Goal: Task Accomplishment & Management: Manage account settings

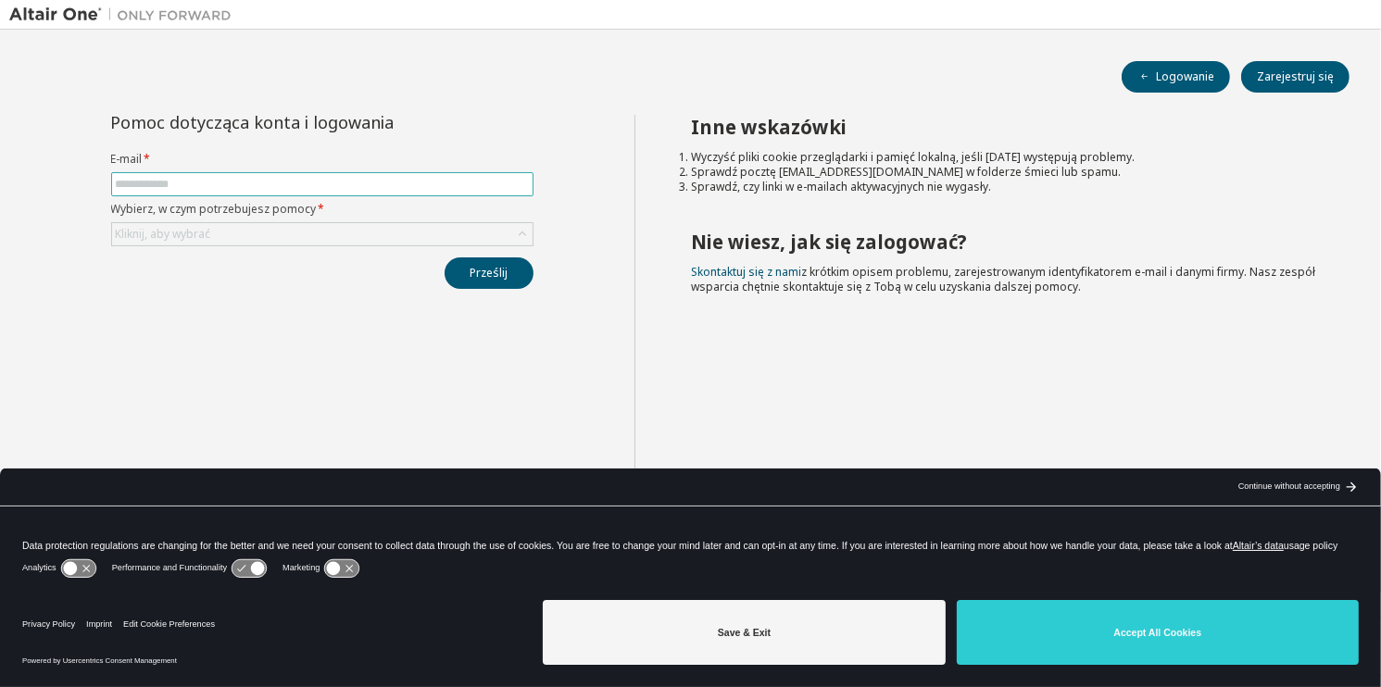
click at [344, 184] on input "text" at bounding box center [322, 184] width 413 height 15
type input "*"
type input "**********"
click at [328, 224] on div "Kliknij, aby wybrać" at bounding box center [322, 234] width 420 height 22
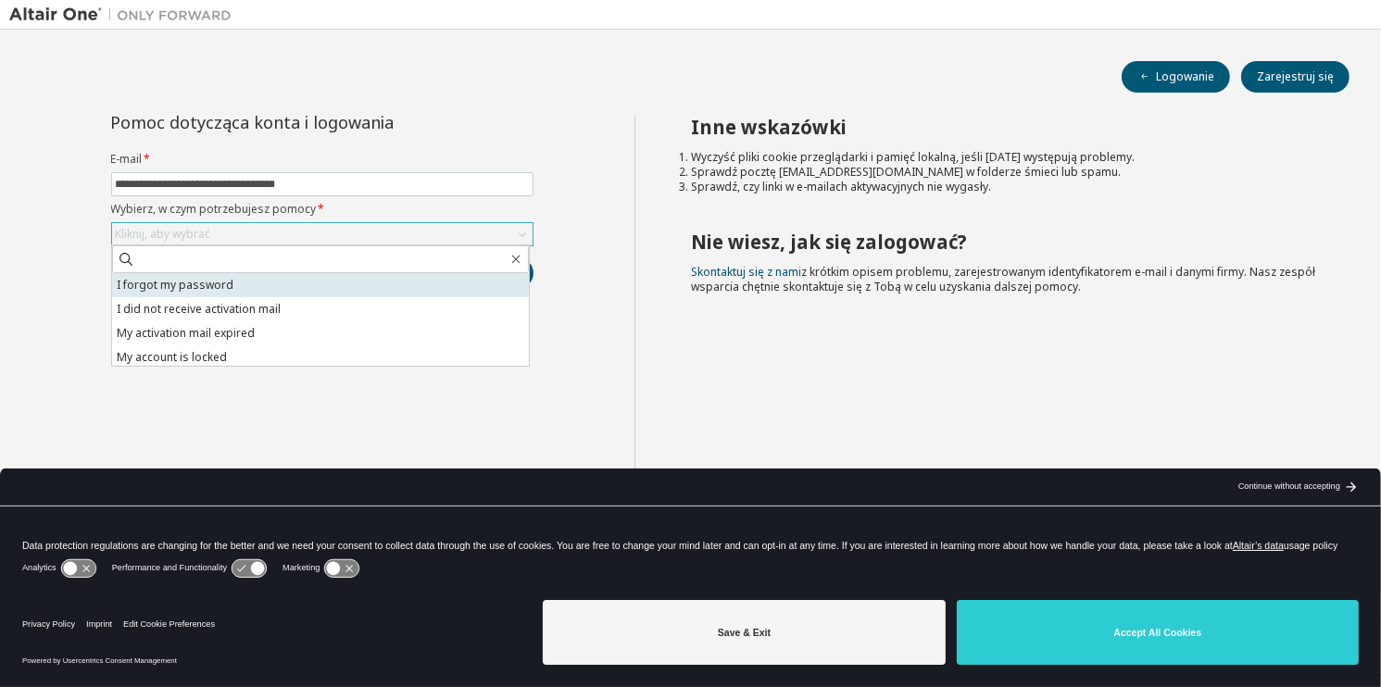
click at [270, 282] on li "I forgot my password" at bounding box center [320, 285] width 417 height 24
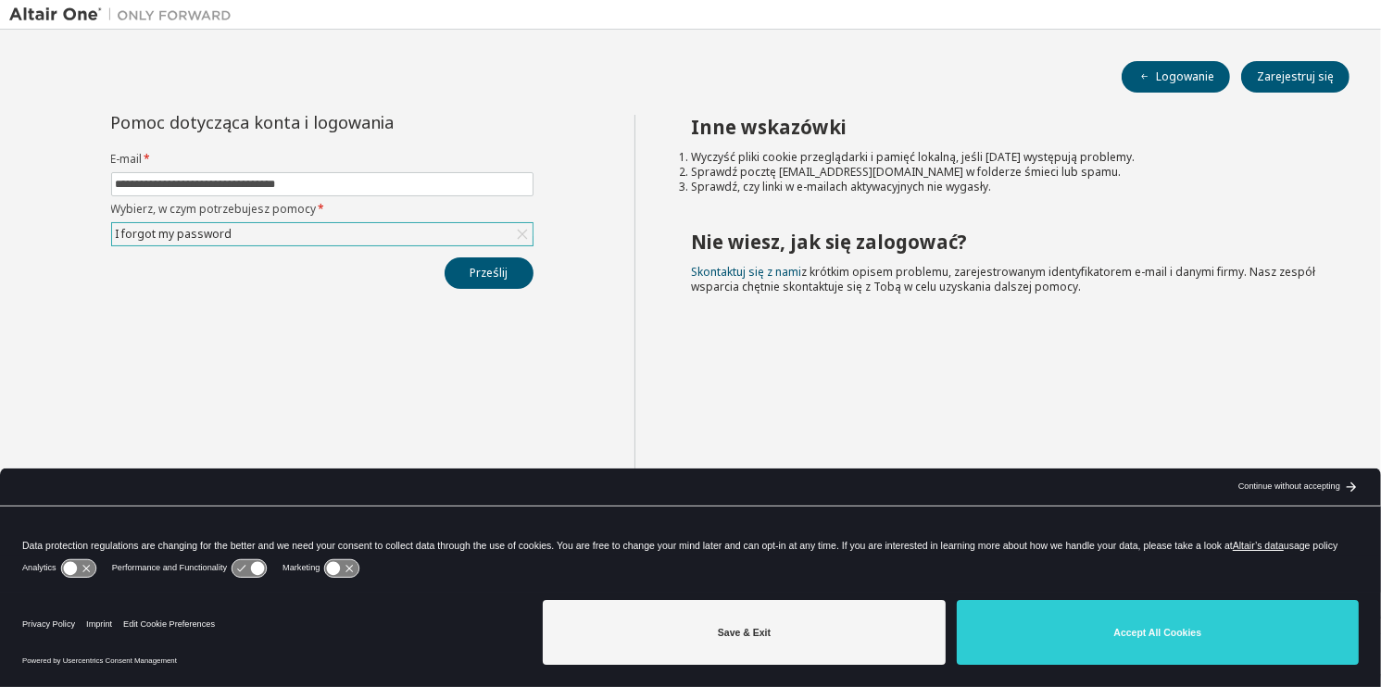
click at [358, 231] on div "I forgot my password" at bounding box center [322, 234] width 420 height 22
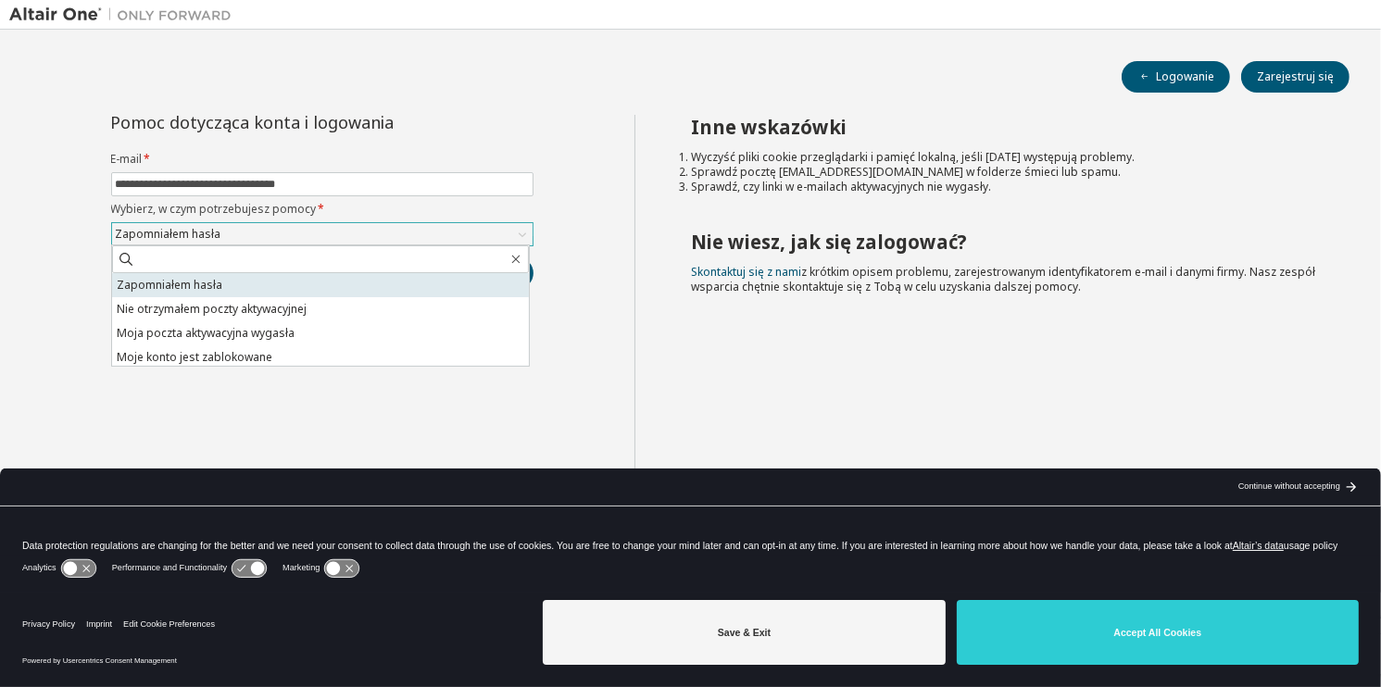
click at [284, 287] on li "Zapomniałem hasła" at bounding box center [320, 285] width 417 height 24
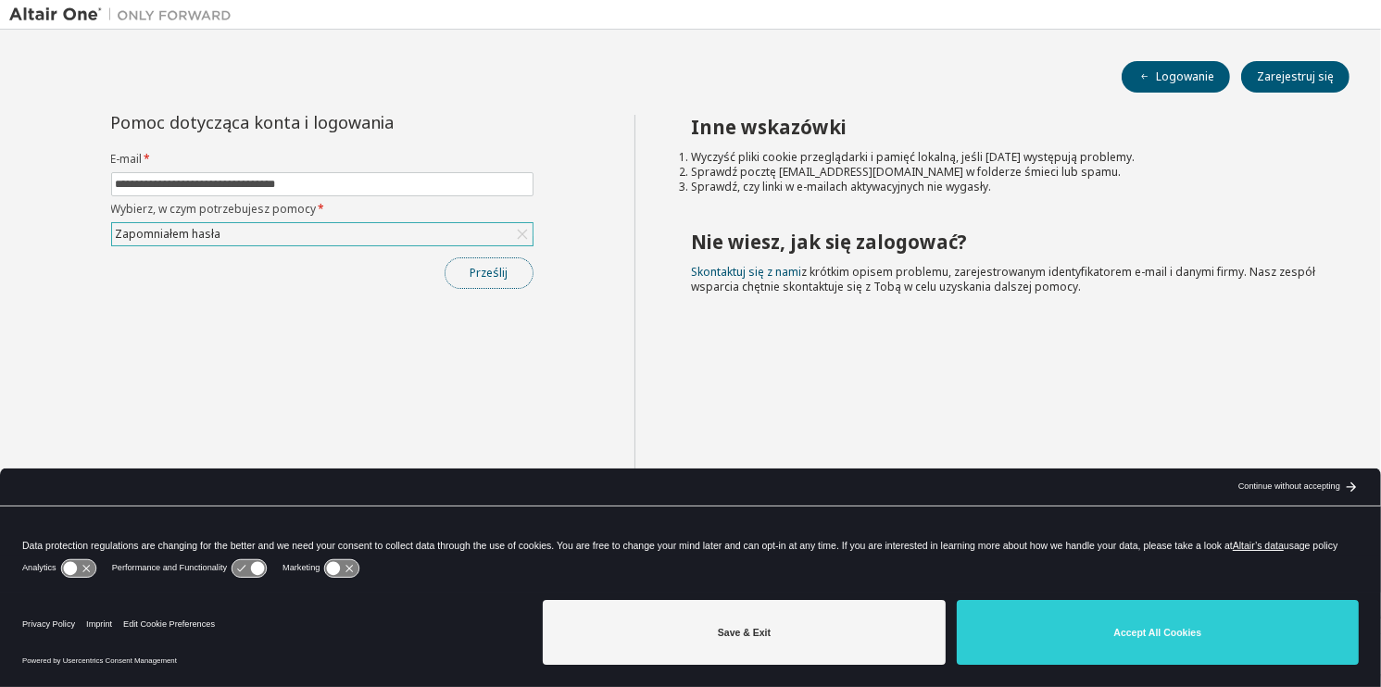
click at [473, 276] on button "Prześlij" at bounding box center [489, 272] width 89 height 31
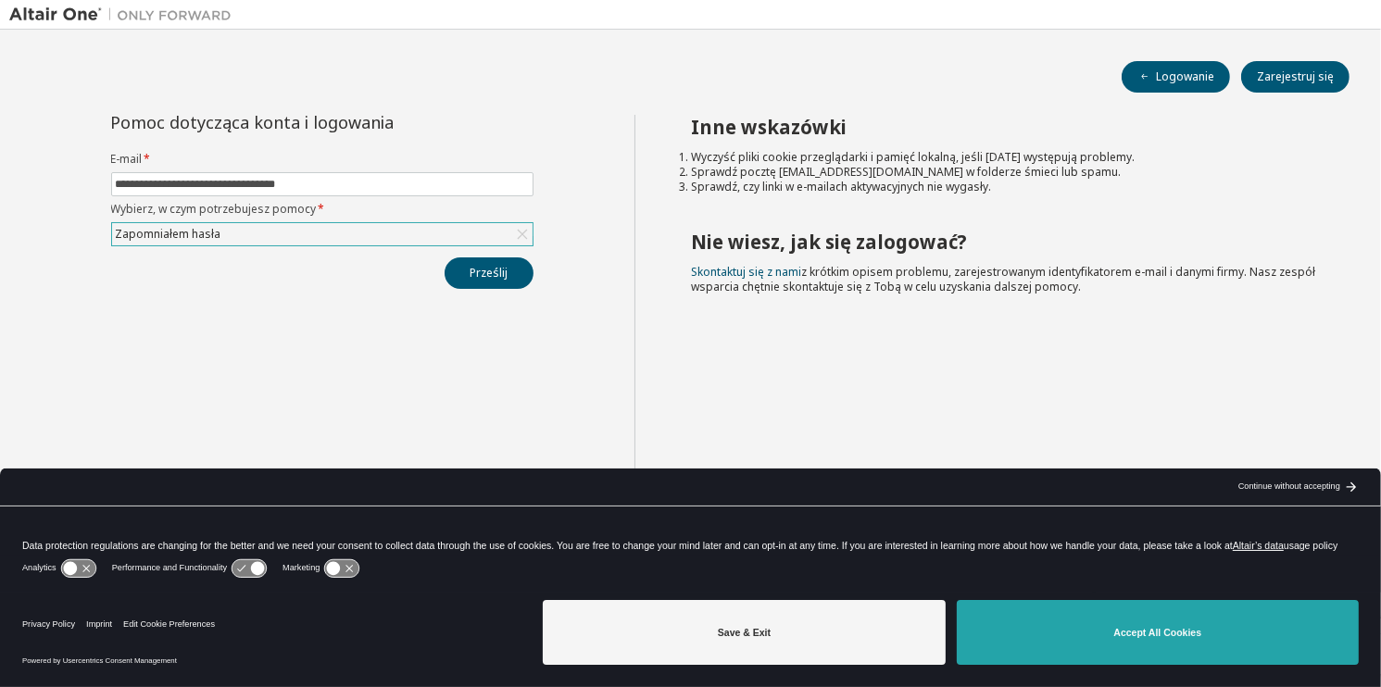
click at [1157, 658] on button "Accept All Cookies" at bounding box center [1158, 632] width 402 height 65
